Goal: Check status: Check status

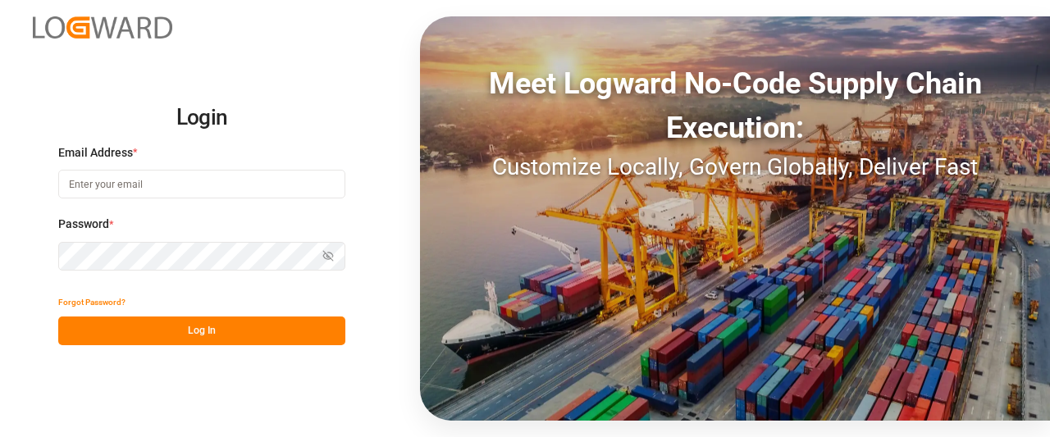
type input "[PERSON_NAME][EMAIL_ADDRESS][PERSON_NAME][DOMAIN_NAME]"
click at [192, 333] on button "Log In" at bounding box center [201, 331] width 287 height 29
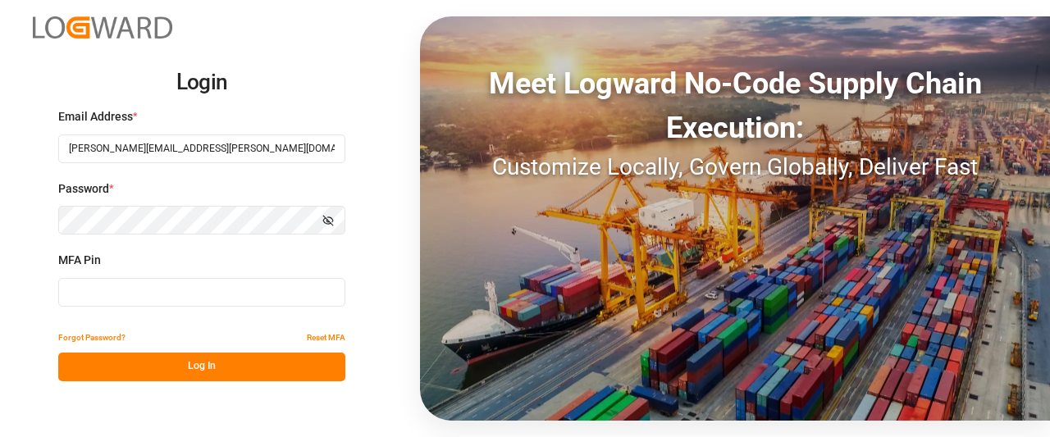
click at [109, 294] on input at bounding box center [201, 292] width 287 height 29
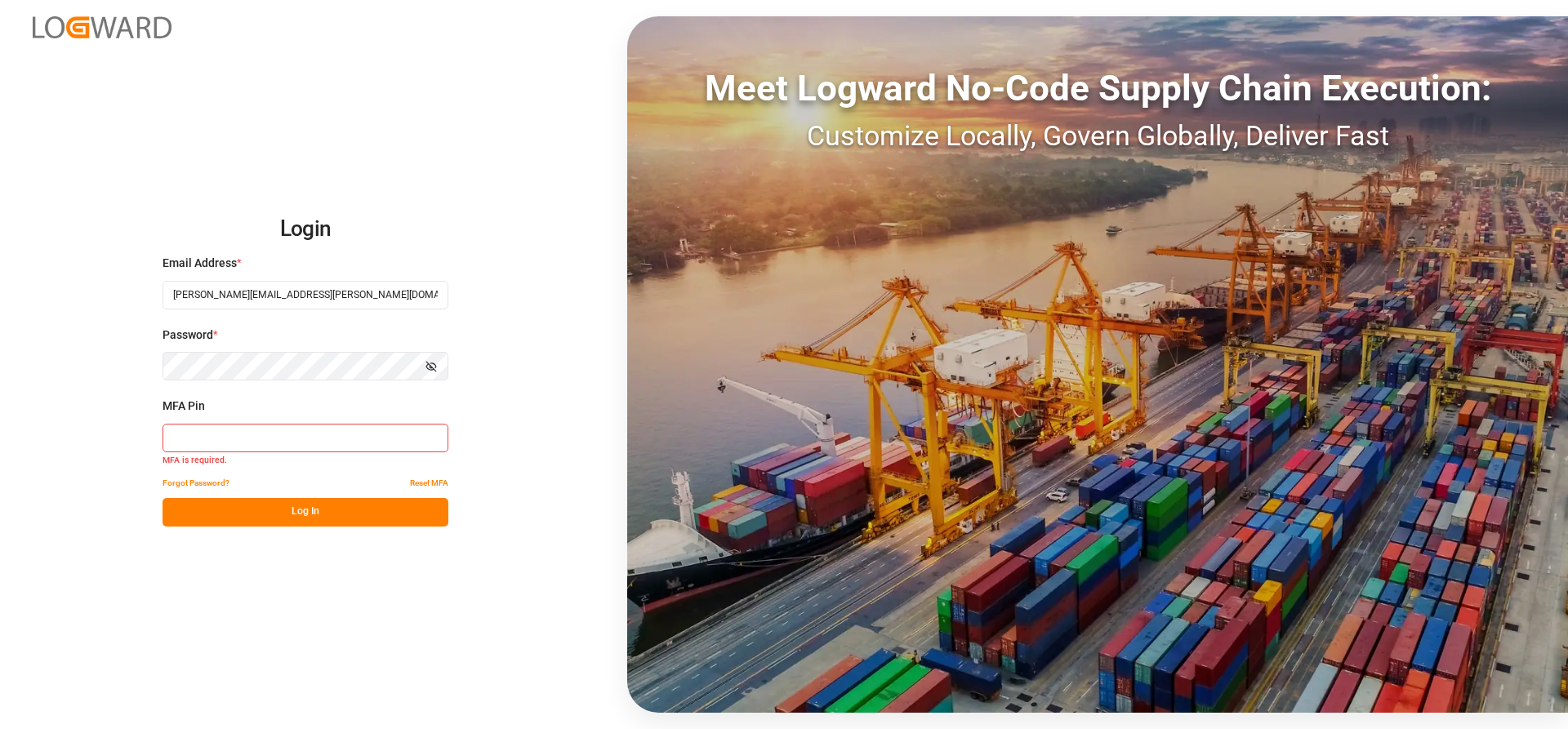
click at [303, 434] on input at bounding box center [305, 438] width 286 height 29
click at [252, 434] on input at bounding box center [305, 438] width 286 height 29
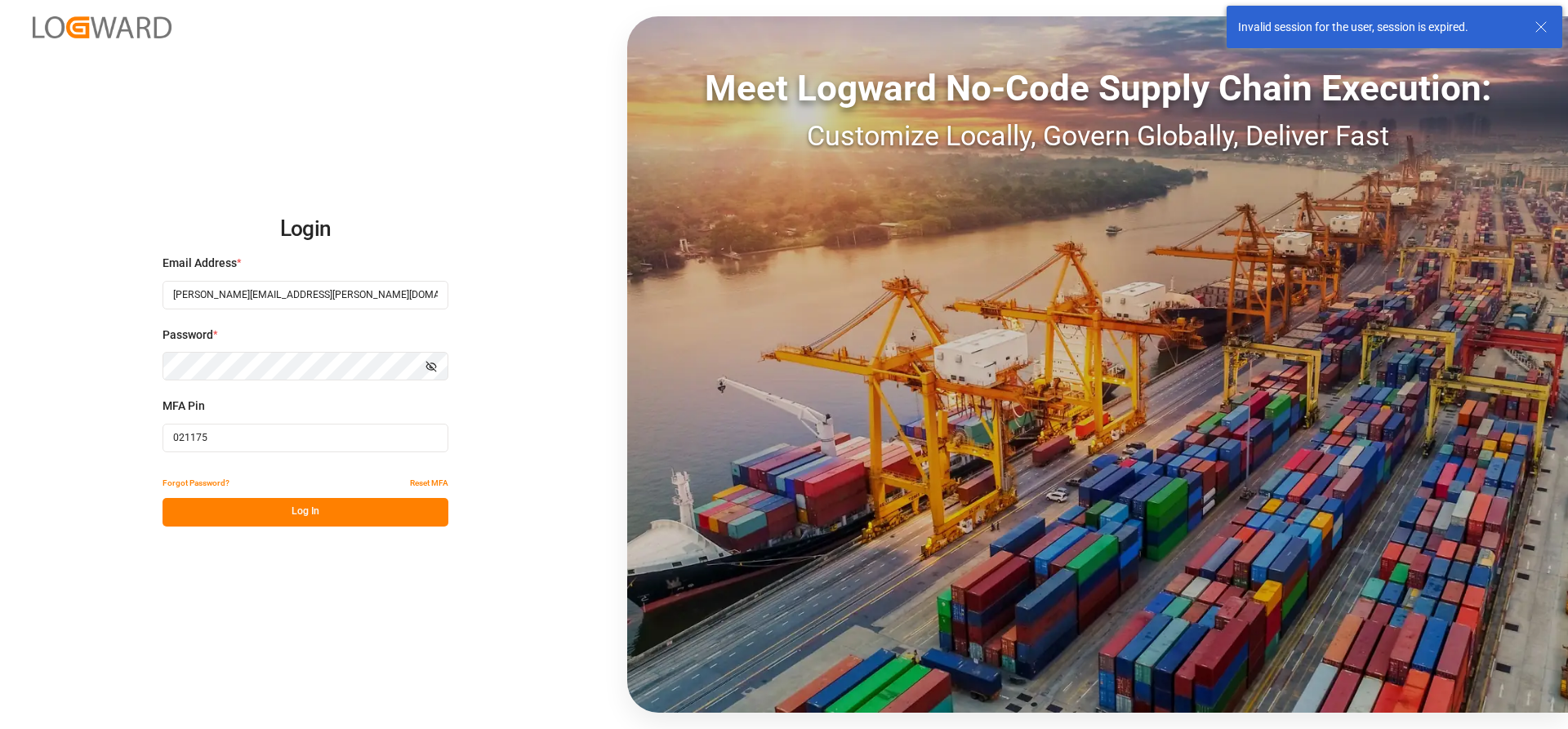
click at [313, 434] on button "Log In" at bounding box center [305, 512] width 286 height 29
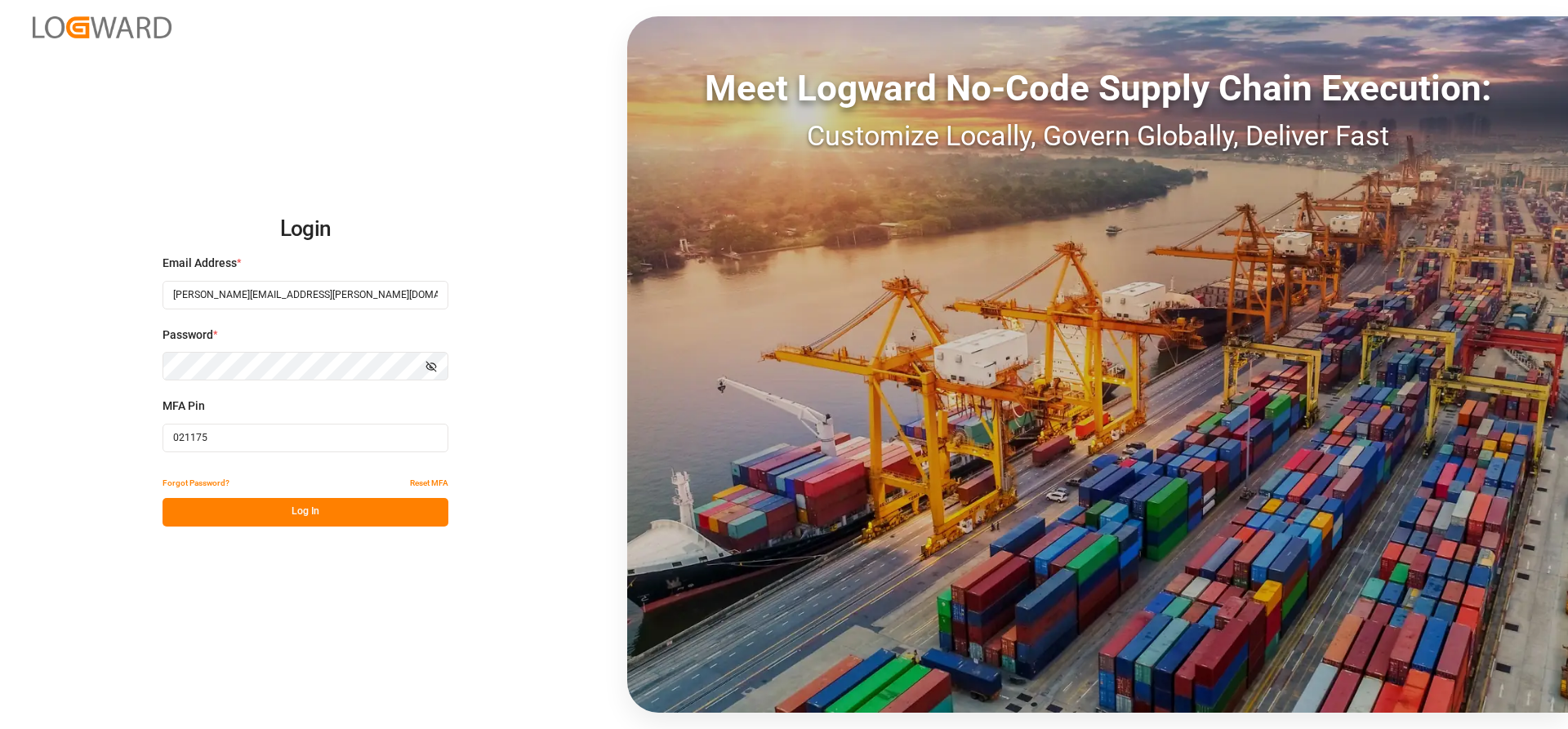
drag, startPoint x: 285, startPoint y: 438, endPoint x: 58, endPoint y: 436, distance: 227.0
click at [60, 434] on div "Login Email Address * olivia.johnson@jamindustries.com Password * Show password…" at bounding box center [784, 364] width 1568 height 729
type input "163462"
click at [319, 434] on button "Log In" at bounding box center [305, 512] width 286 height 29
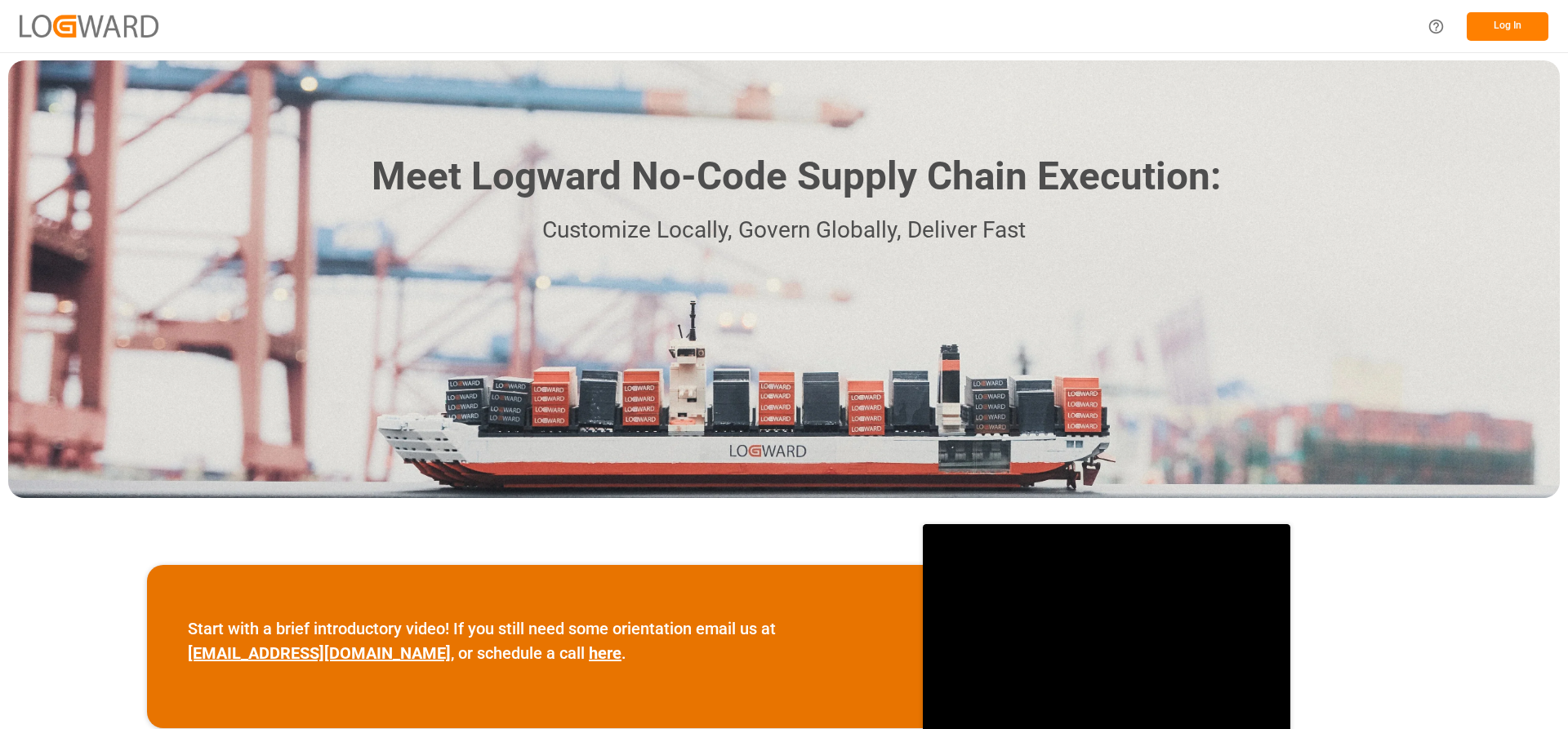
click at [1483, 28] on button "Log In" at bounding box center [1507, 26] width 82 height 29
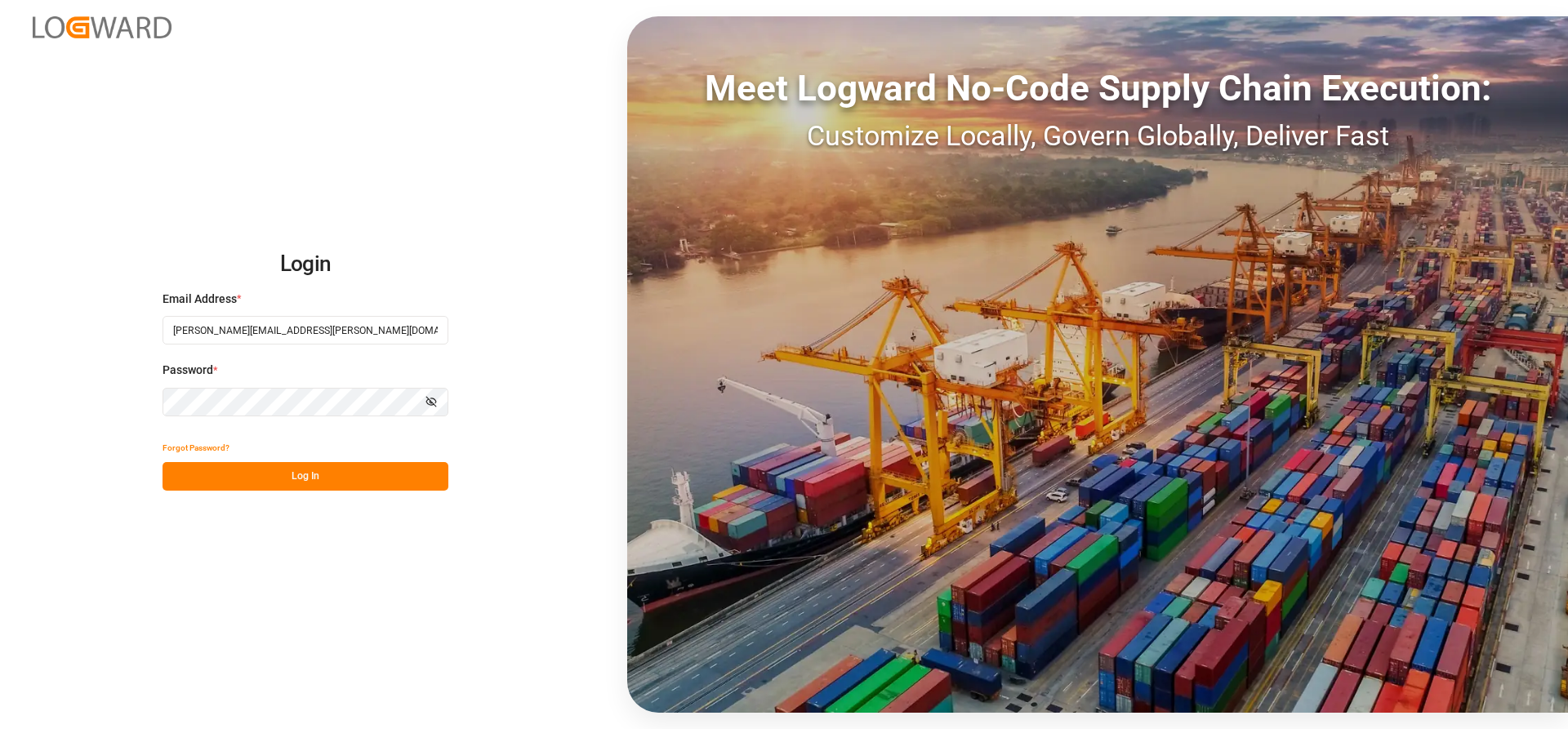
click at [314, 481] on button "Log In" at bounding box center [305, 476] width 286 height 29
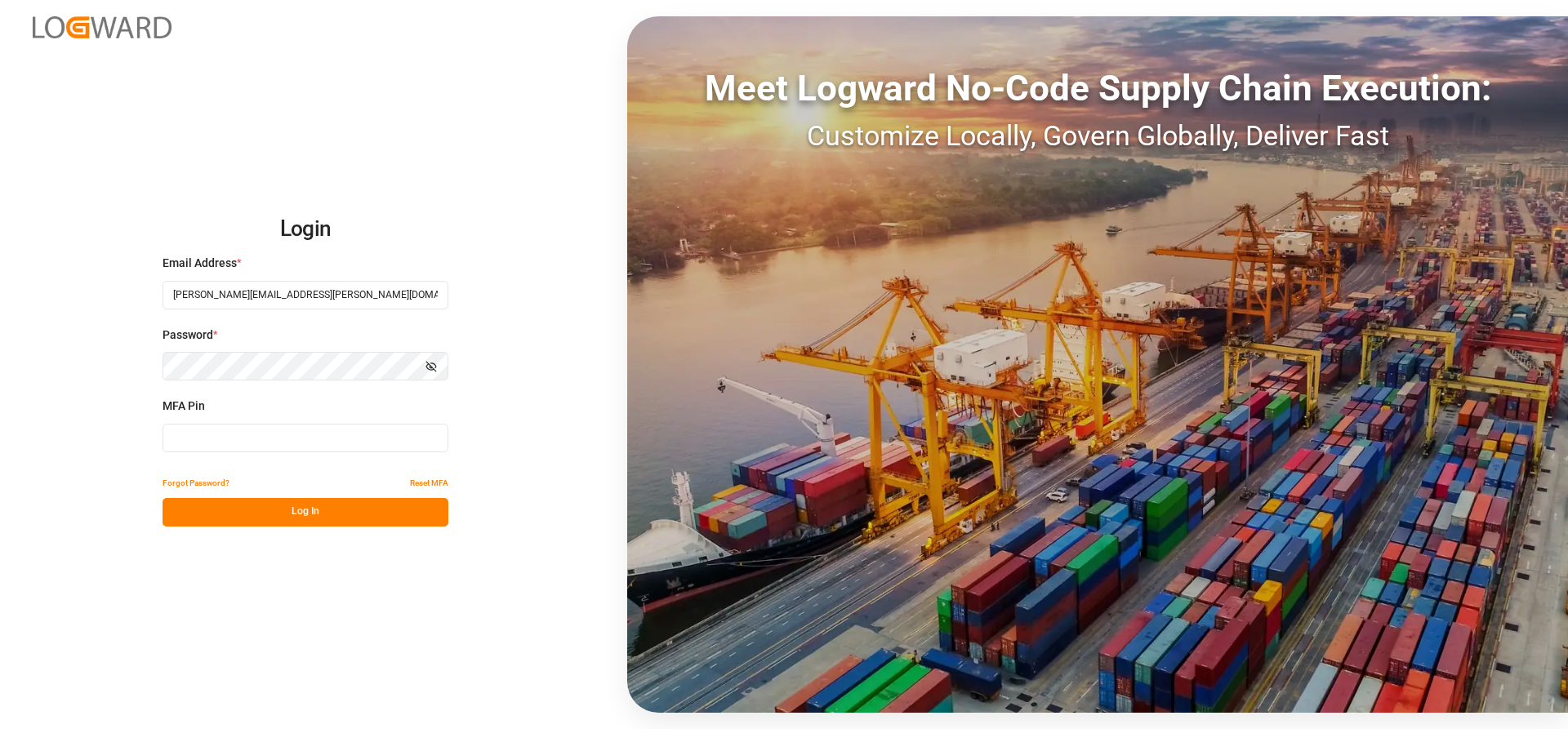
click at [206, 445] on input at bounding box center [305, 438] width 286 height 29
type input "675613"
click at [317, 512] on button "Log In" at bounding box center [305, 512] width 286 height 29
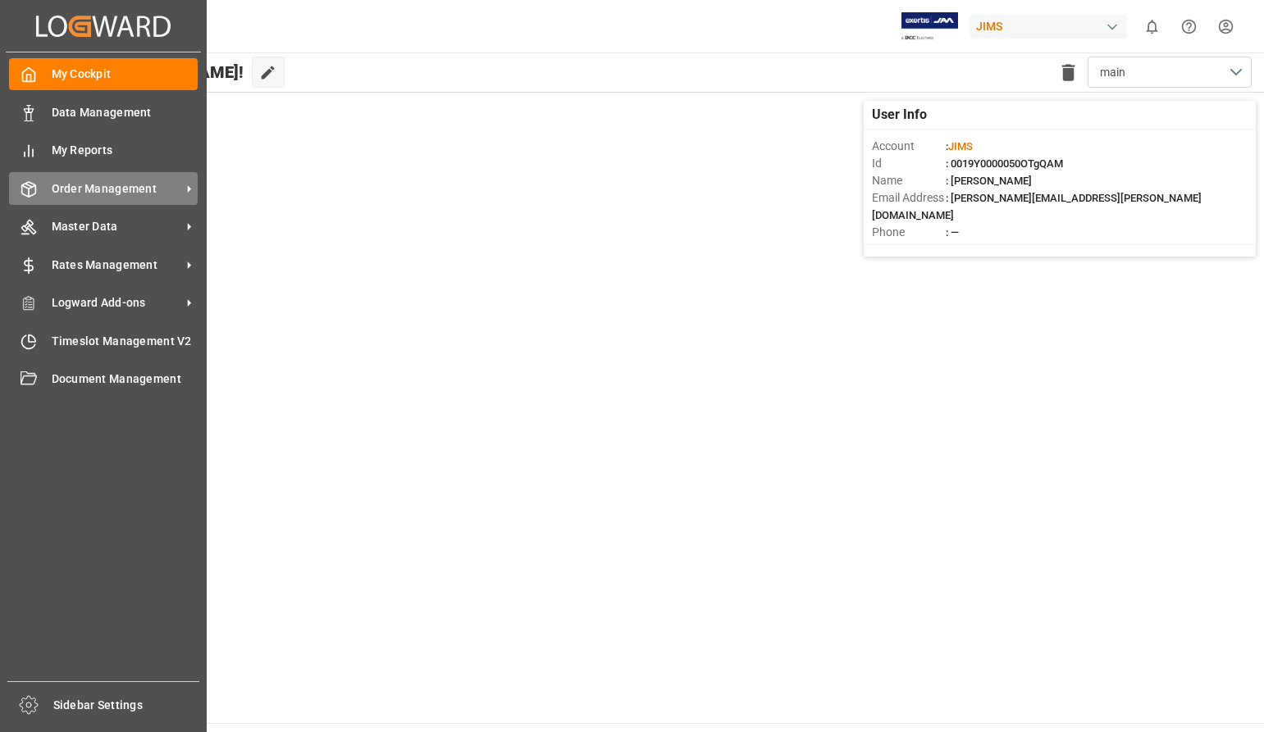
click at [103, 186] on span "Order Management" at bounding box center [117, 188] width 130 height 17
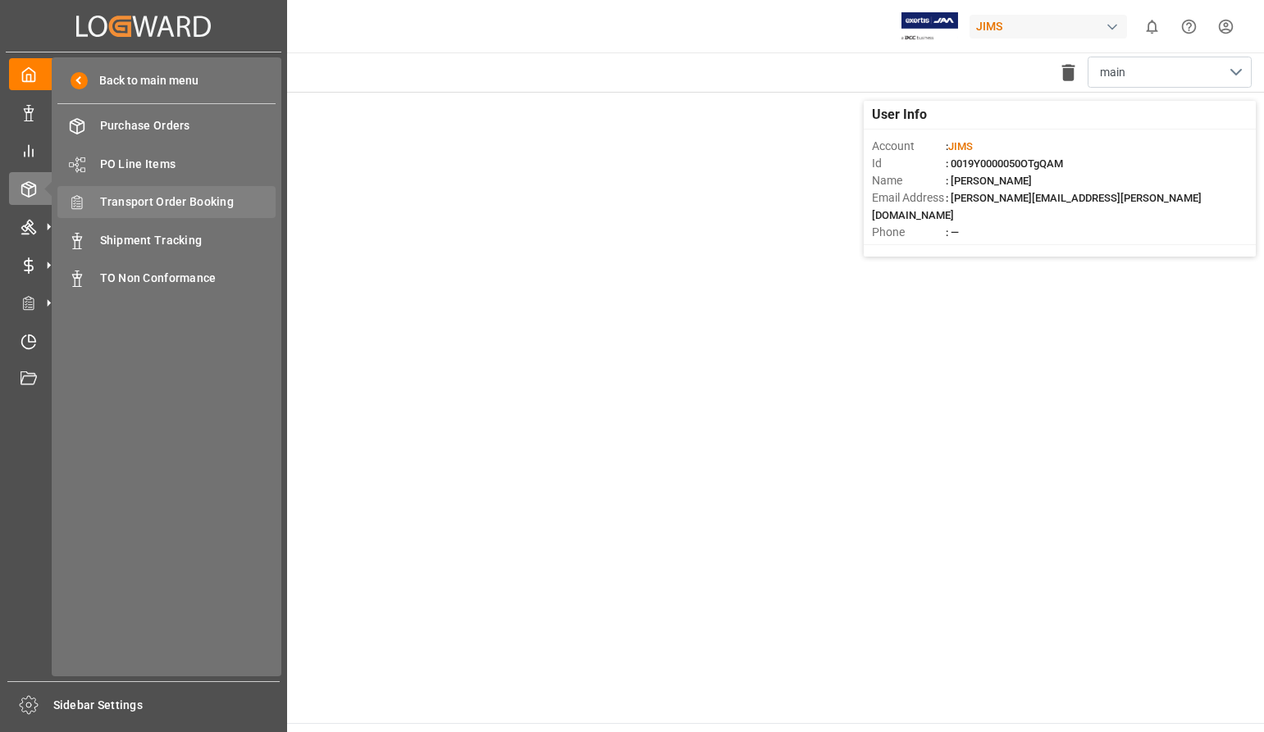
click at [166, 203] on span "Transport Order Booking" at bounding box center [188, 202] width 176 height 17
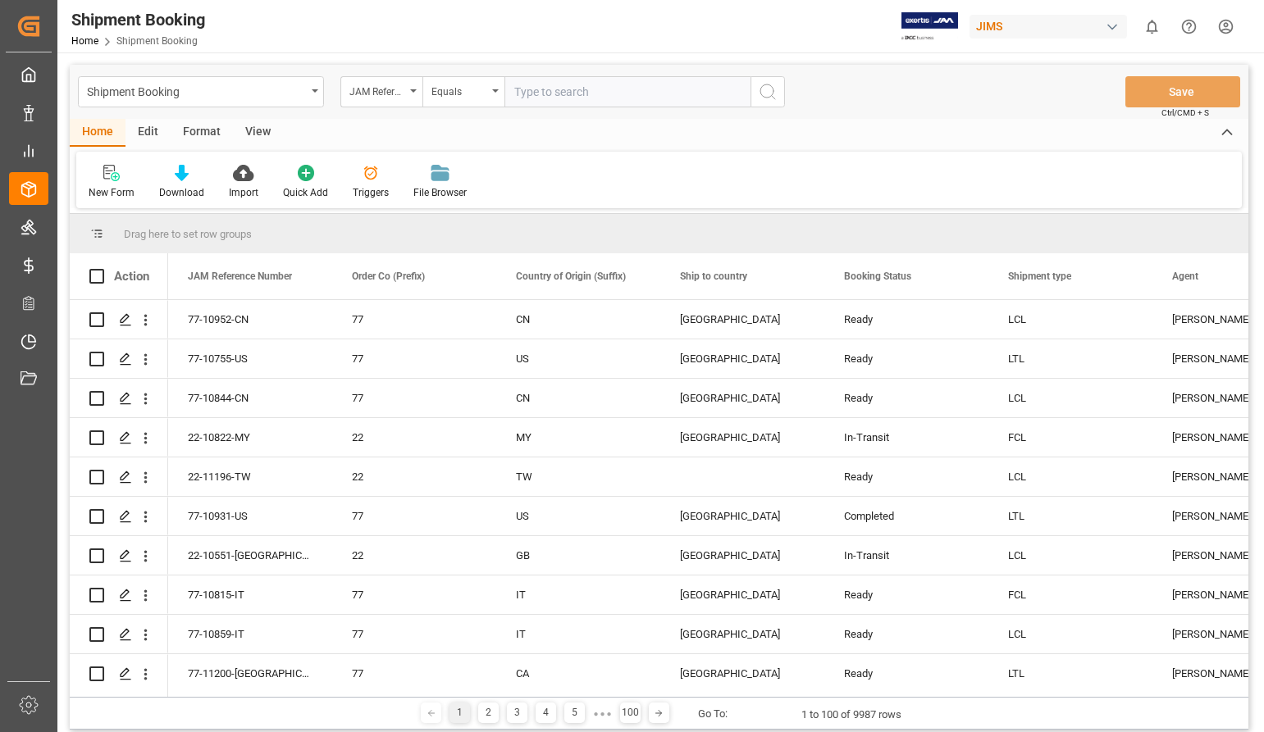
click at [533, 96] on input "text" at bounding box center [627, 91] width 246 height 31
type input "77-10738-CN"
click at [772, 92] on icon "search button" at bounding box center [768, 92] width 20 height 20
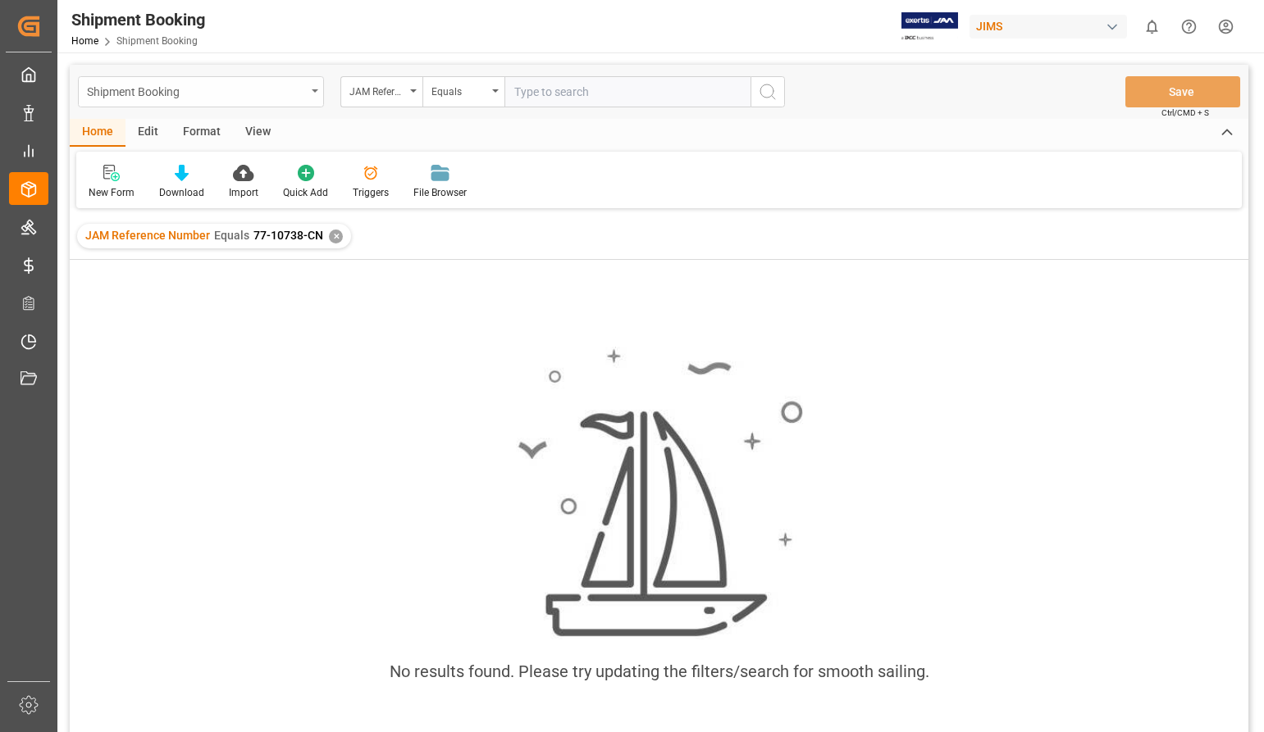
click at [317, 87] on div "Shipment Booking" at bounding box center [201, 91] width 246 height 31
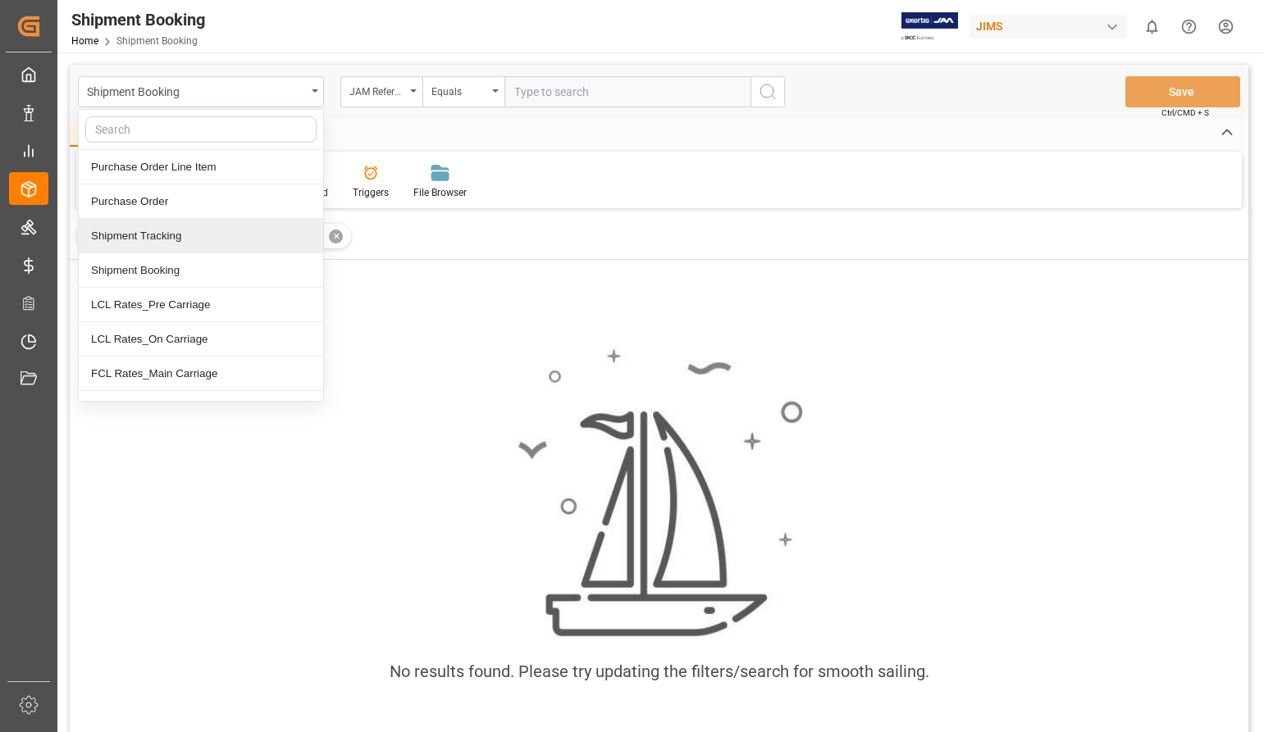
click at [155, 235] on div "Shipment Tracking" at bounding box center [201, 236] width 244 height 34
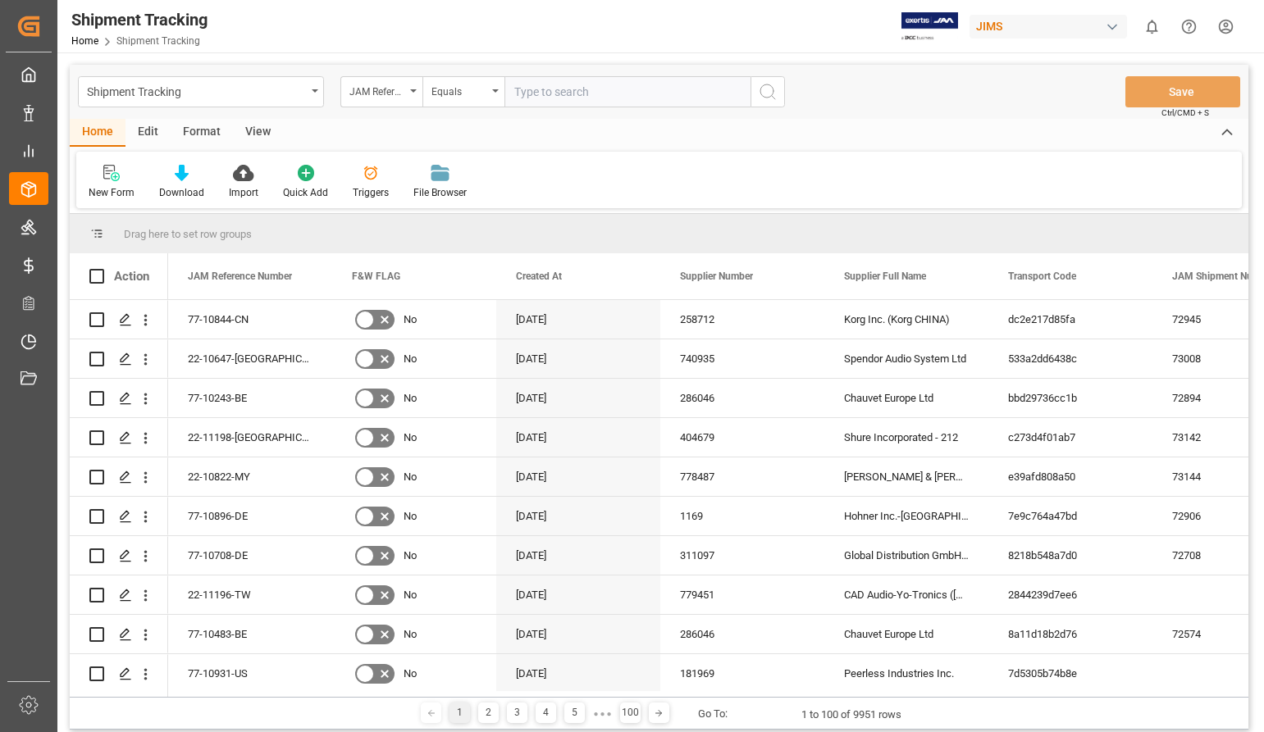
click at [537, 94] on input "text" at bounding box center [627, 91] width 246 height 31
paste input "77-10738-CN"
type input "77-10738-CN"
click at [771, 98] on icon "search button" at bounding box center [768, 92] width 20 height 20
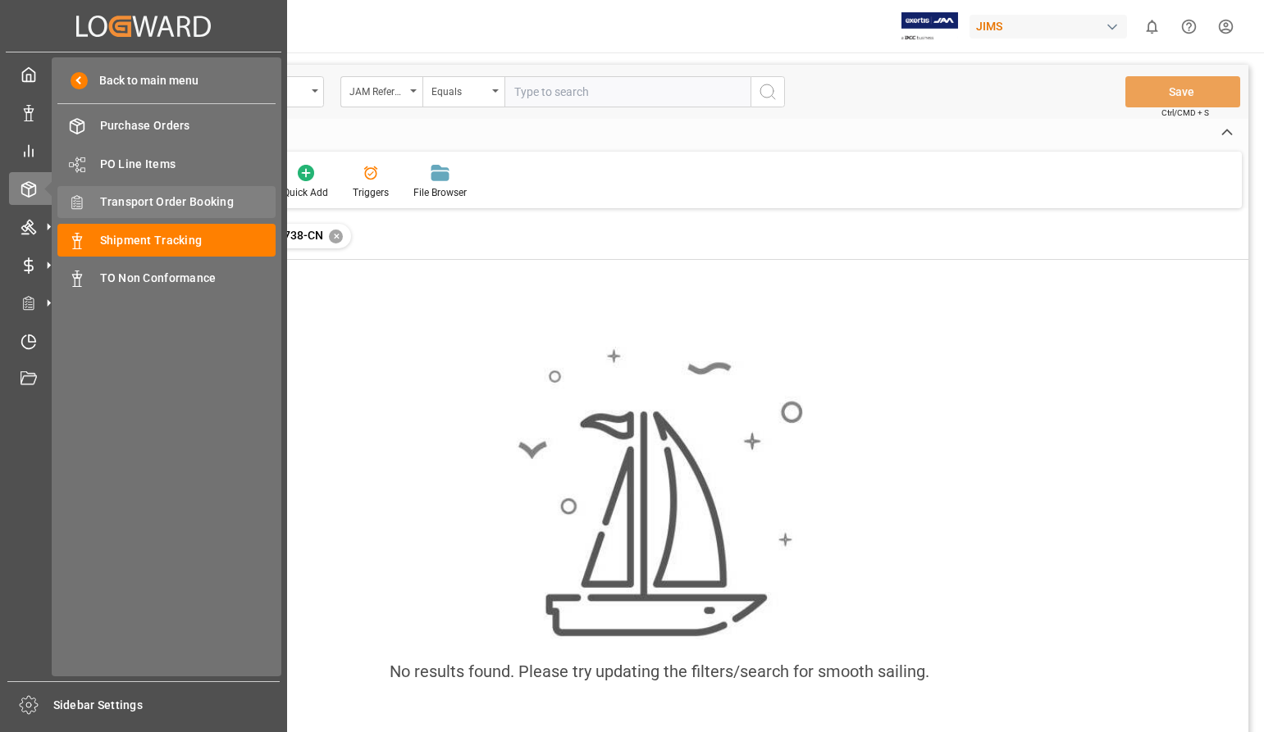
click at [154, 201] on span "Transport Order Booking" at bounding box center [188, 202] width 176 height 17
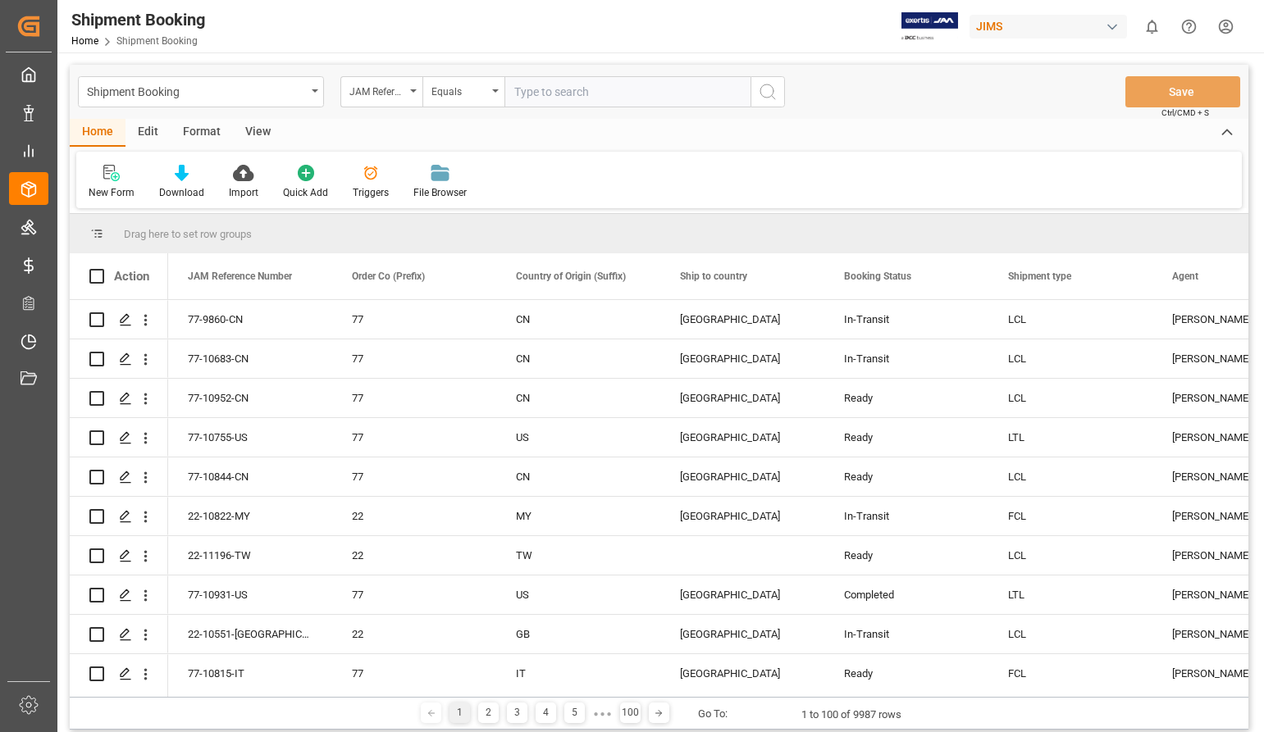
click at [531, 88] on input "text" at bounding box center [627, 91] width 246 height 31
click at [538, 93] on input "text" at bounding box center [627, 91] width 246 height 31
paste input "7"
type input "77-10738-CN"
click at [774, 93] on icon "search button" at bounding box center [768, 92] width 20 height 20
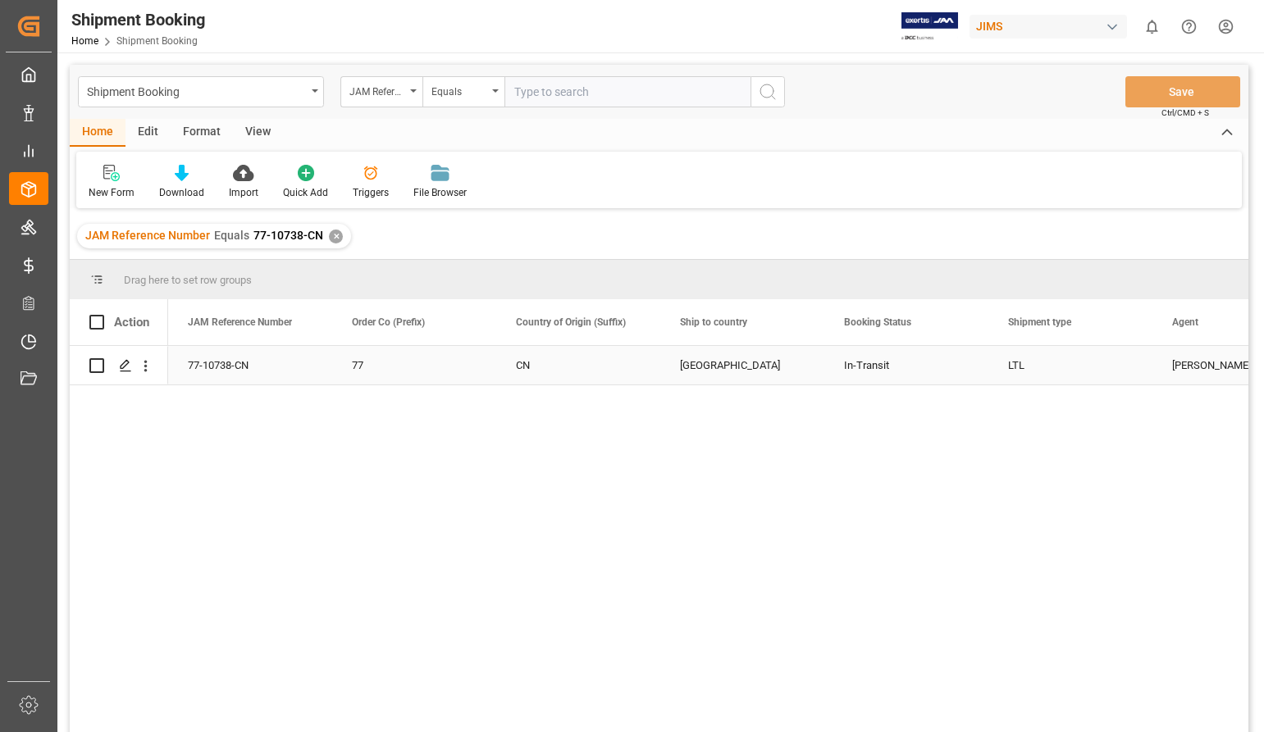
click at [220, 359] on div "77-10738-CN" at bounding box center [250, 365] width 164 height 39
click at [229, 363] on div "77-10738-CN" at bounding box center [250, 365] width 164 height 39
click at [120, 365] on icon "Press SPACE to select this row." at bounding box center [125, 365] width 13 height 13
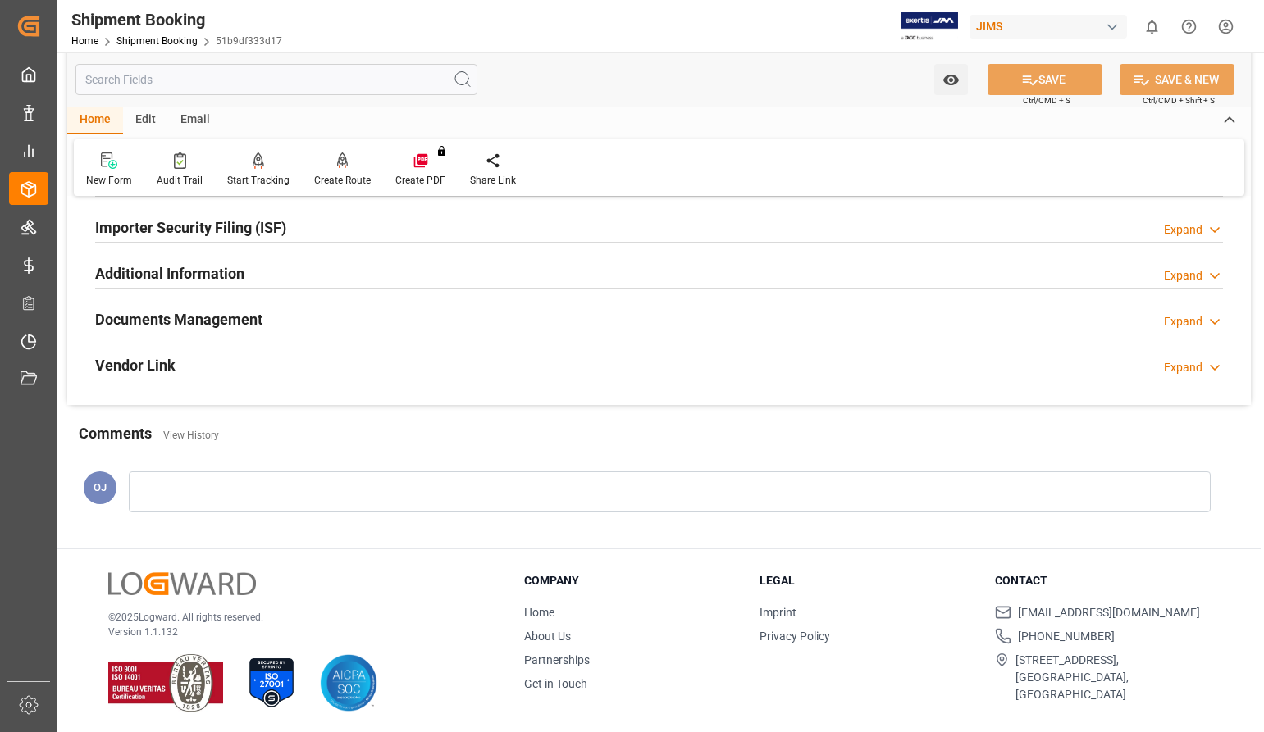
scroll to position [499, 0]
click at [234, 319] on h2 "Documents Management" at bounding box center [178, 318] width 167 height 22
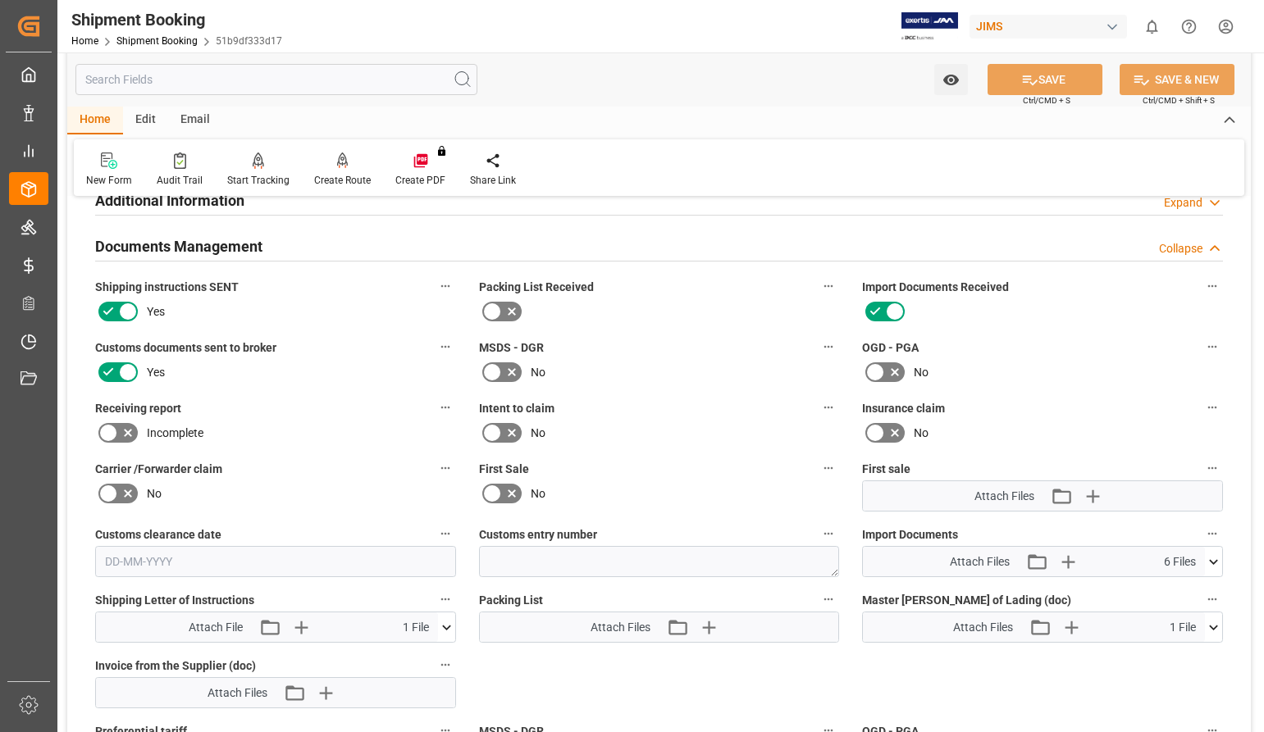
scroll to position [663, 0]
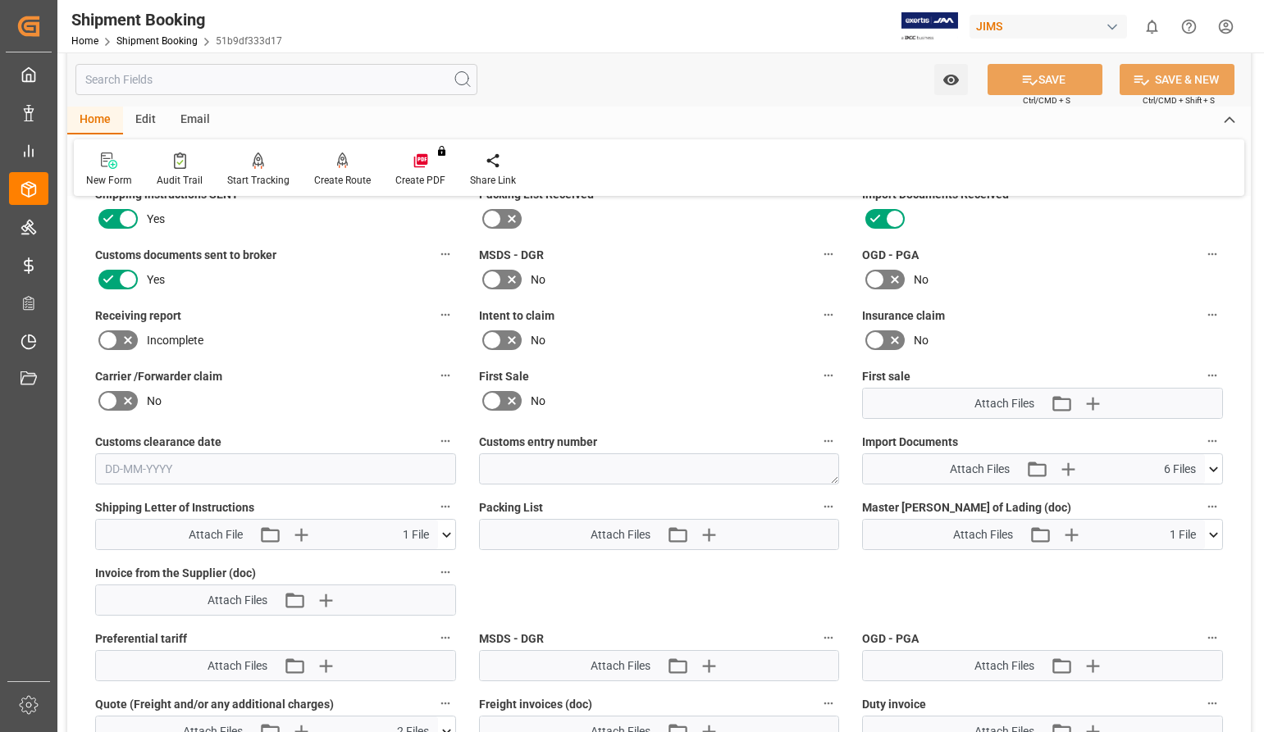
click at [1215, 469] on icon at bounding box center [1213, 469] width 9 height 5
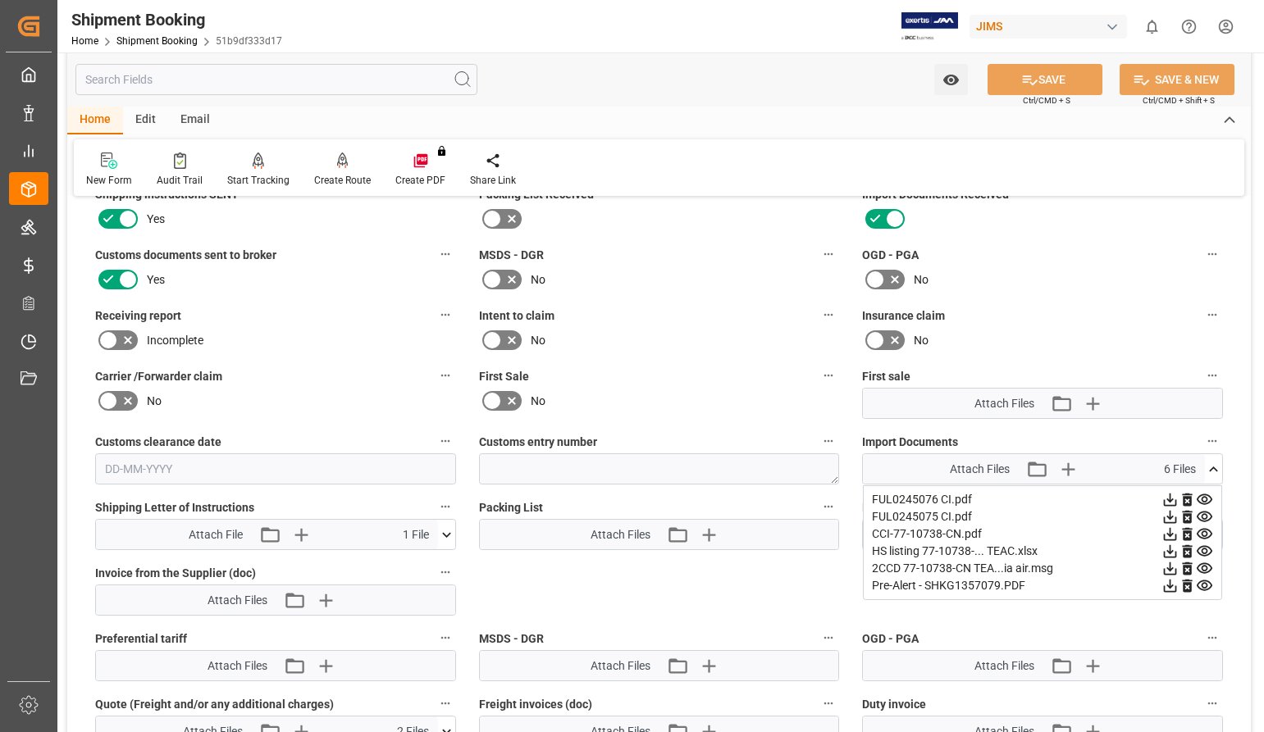
click at [934, 586] on div "Pre-Alert - SHKG1357079.PDF" at bounding box center [1042, 585] width 341 height 17
click at [1170, 588] on icon at bounding box center [1170, 586] width 13 height 13
